Goal: Transaction & Acquisition: Purchase product/service

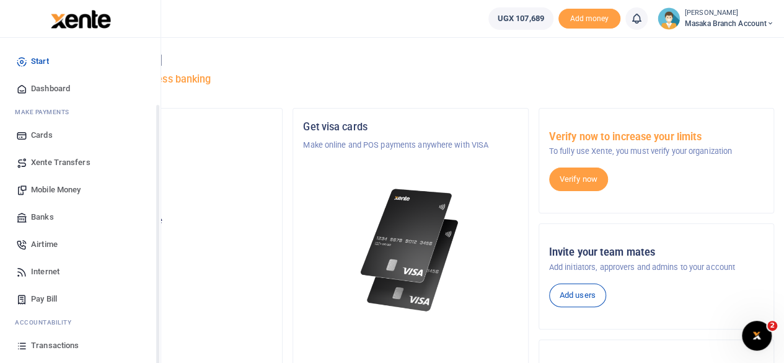
scroll to position [79, 0]
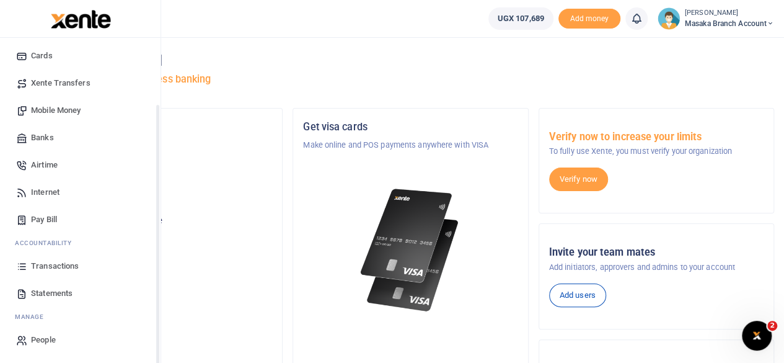
click at [157, 337] on div "Start Dashboard M ake Payments Cards Xente Transfers Mobile Money Banks Airtime…" at bounding box center [80, 160] width 161 height 405
click at [55, 287] on span "Statements" at bounding box center [52, 293] width 42 height 12
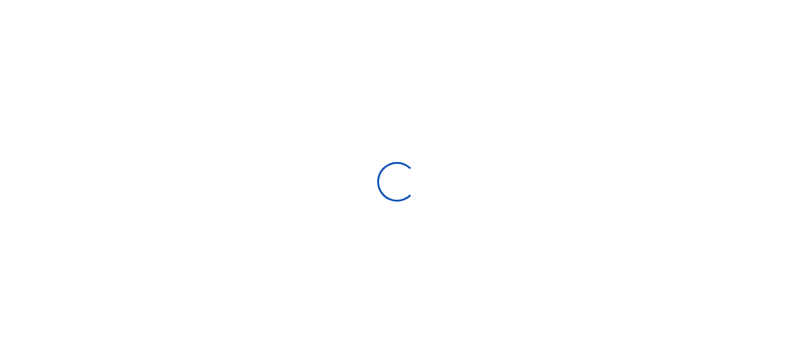
select select "ALL"
type input "[DATE] - [DATE]"
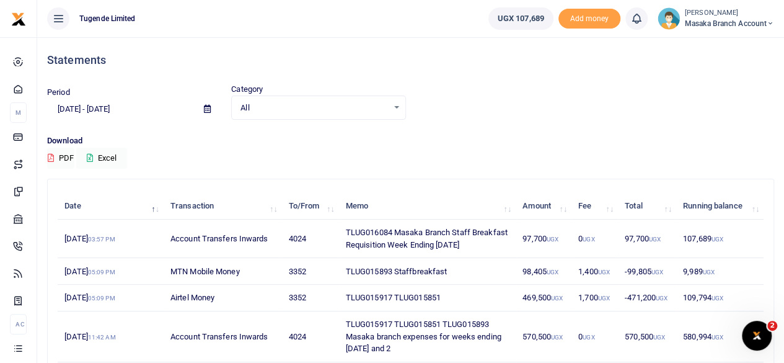
click at [456, 67] on div "Statements" at bounding box center [410, 60] width 727 height 46
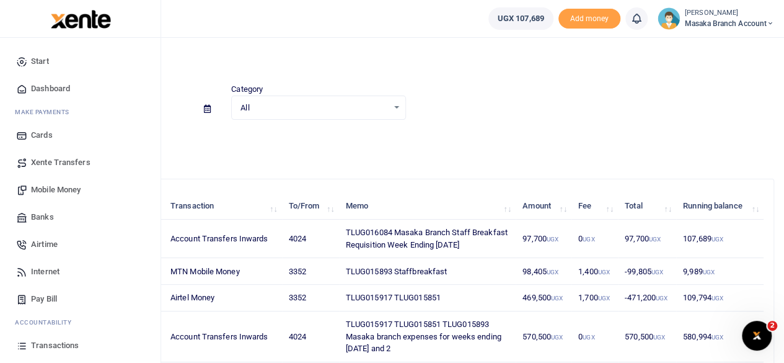
click at [56, 191] on span "Mobile Money" at bounding box center [56, 190] width 50 height 12
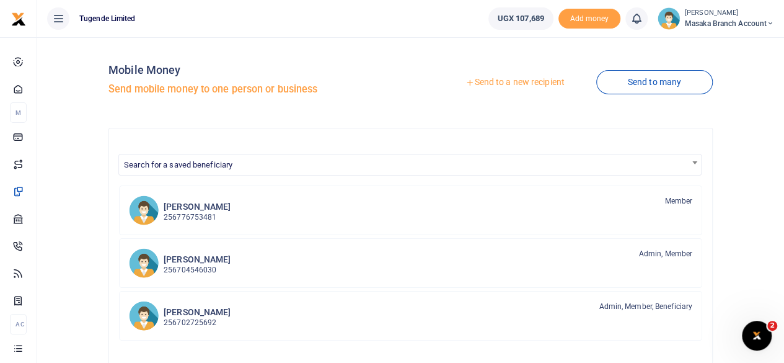
click at [517, 84] on link "Send to a new recipient" at bounding box center [515, 82] width 162 height 22
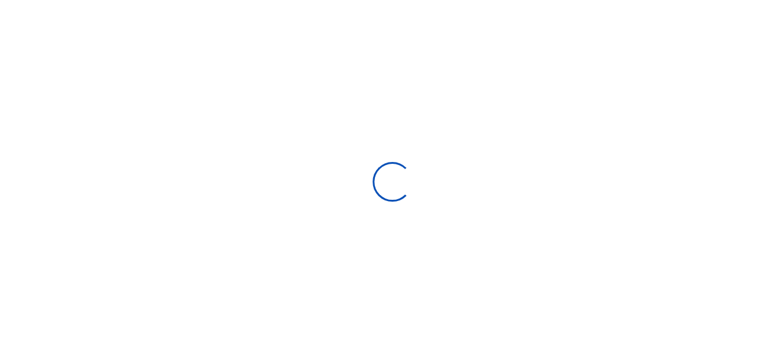
select select
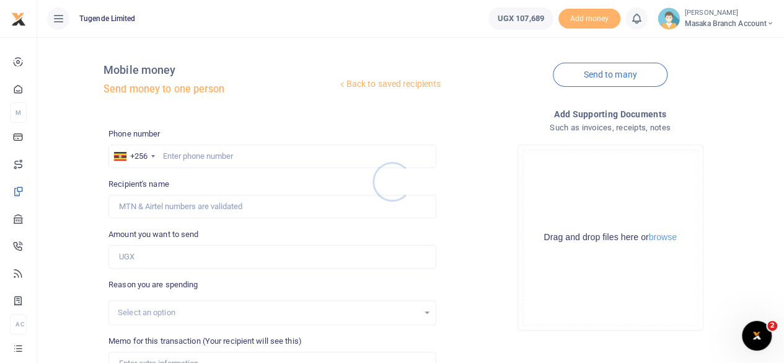
click at [216, 157] on div at bounding box center [392, 181] width 784 height 363
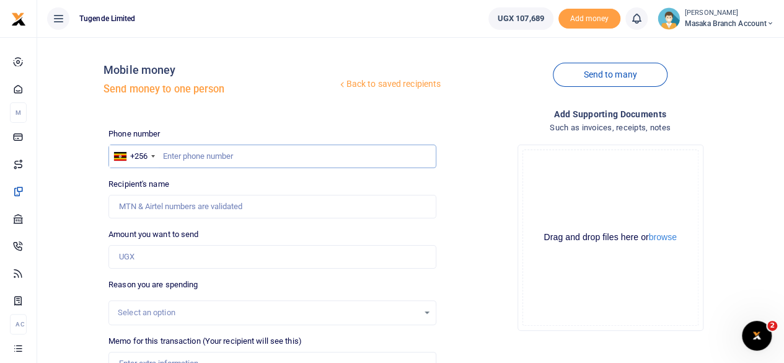
click at [213, 153] on input "text" at bounding box center [272, 156] width 328 height 24
type input "0"
type input "771463056"
type input "[PERSON_NAME]"
type input "771463056"
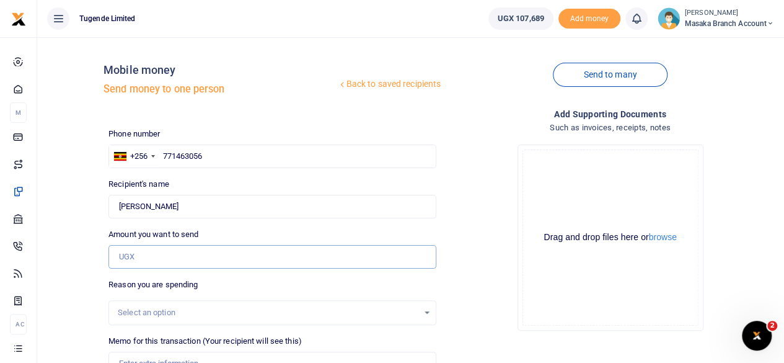
click at [208, 262] on input "Amount you want to send" at bounding box center [272, 257] width 328 height 24
type input "96,000"
click at [422, 314] on div "Select an option" at bounding box center [272, 313] width 327 height 14
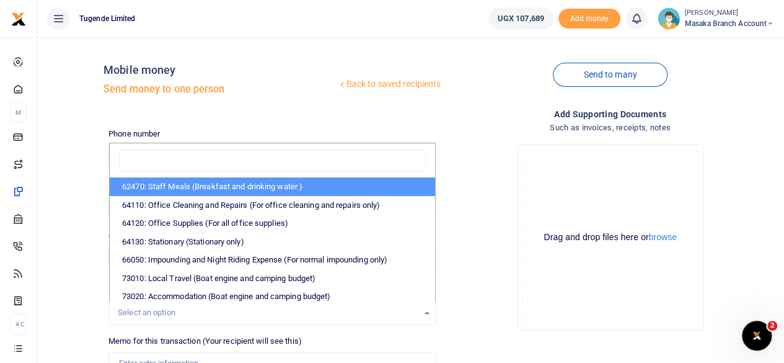
click at [250, 193] on li "62470: Staff Meals (Breakfast and drinking water )" at bounding box center [272, 186] width 325 height 19
select select "23"
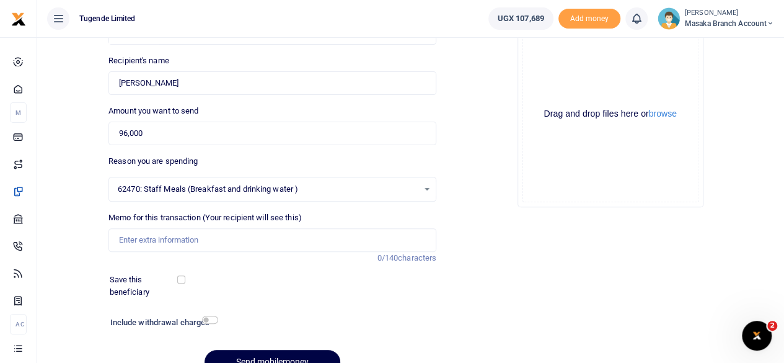
scroll to position [124, 0]
click at [175, 234] on input "Memo for this transaction (Your recipient will see this)" at bounding box center [272, 240] width 328 height 24
type input "TLUG016084 Staff breakfast"
click at [207, 319] on input "checkbox" at bounding box center [210, 319] width 16 height 8
checkbox input "true"
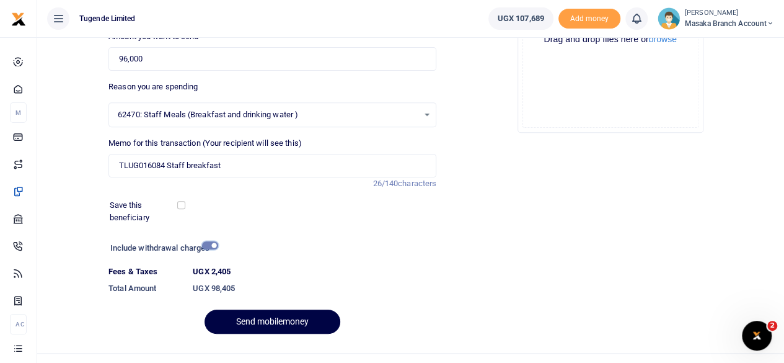
scroll to position [198, 0]
click at [286, 321] on button "Send mobilemoney" at bounding box center [273, 321] width 136 height 24
